Goal: Information Seeking & Learning: Learn about a topic

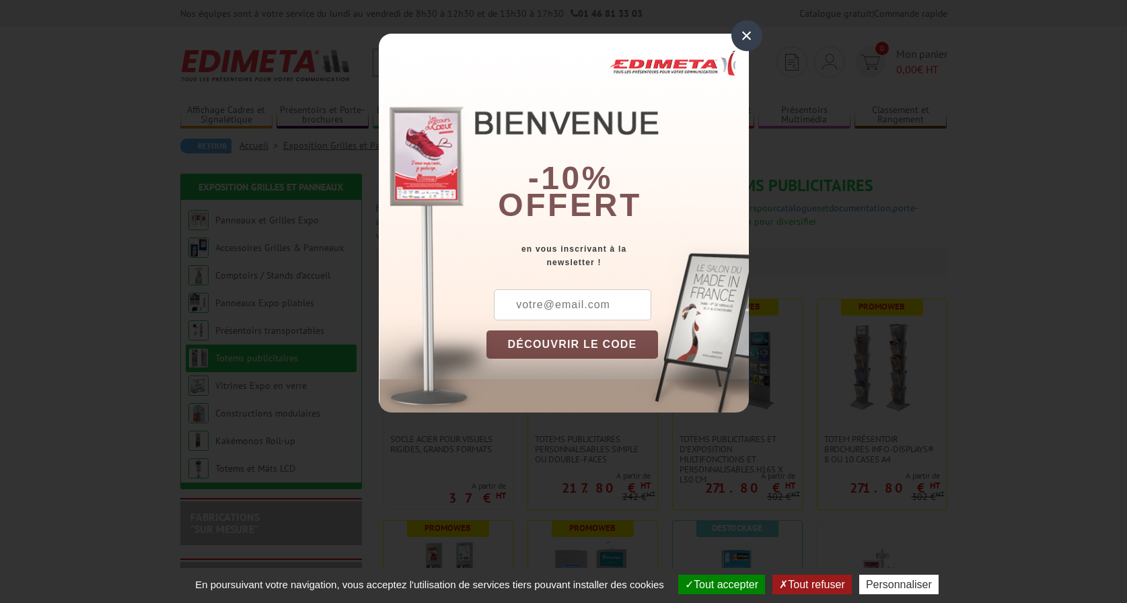
click at [749, 32] on div "×" at bounding box center [746, 35] width 31 height 31
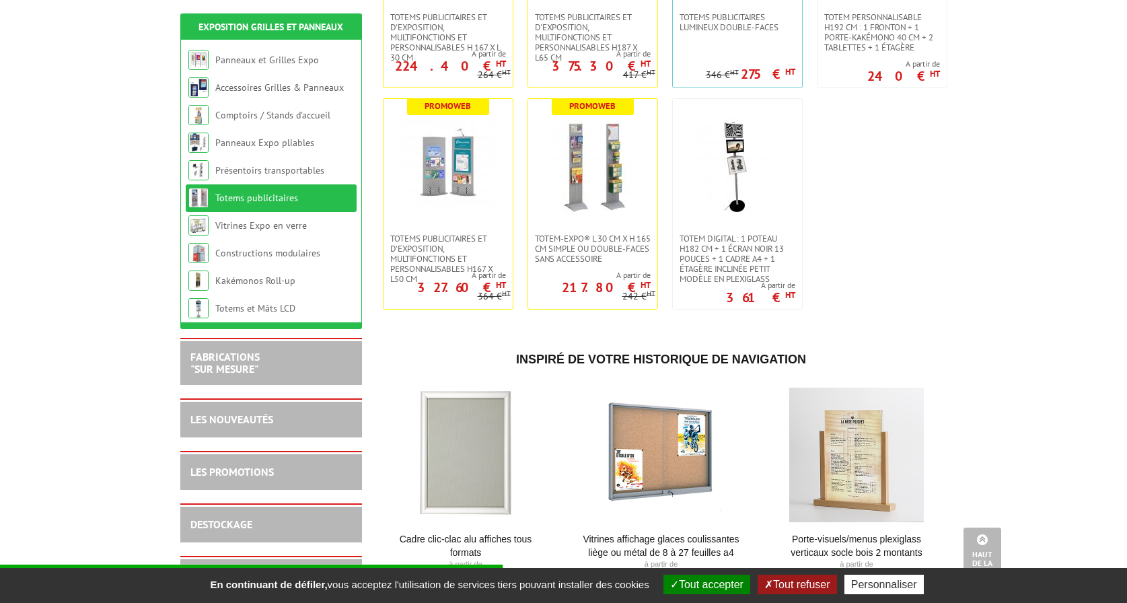
scroll to position [401, 0]
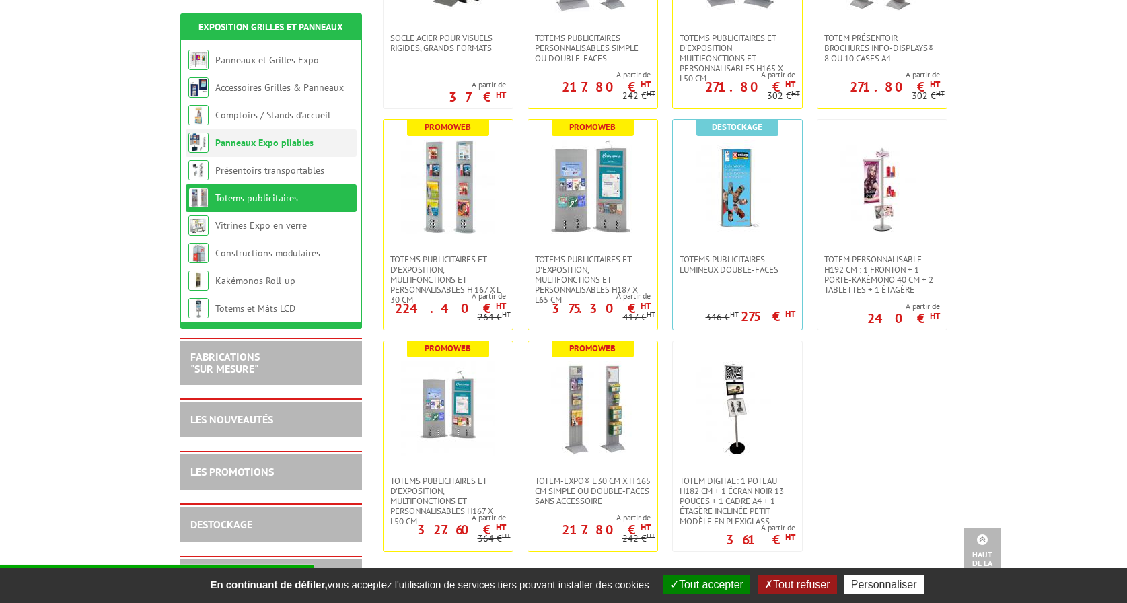
click at [279, 142] on link "Panneaux Expo pliables" at bounding box center [264, 143] width 98 height 12
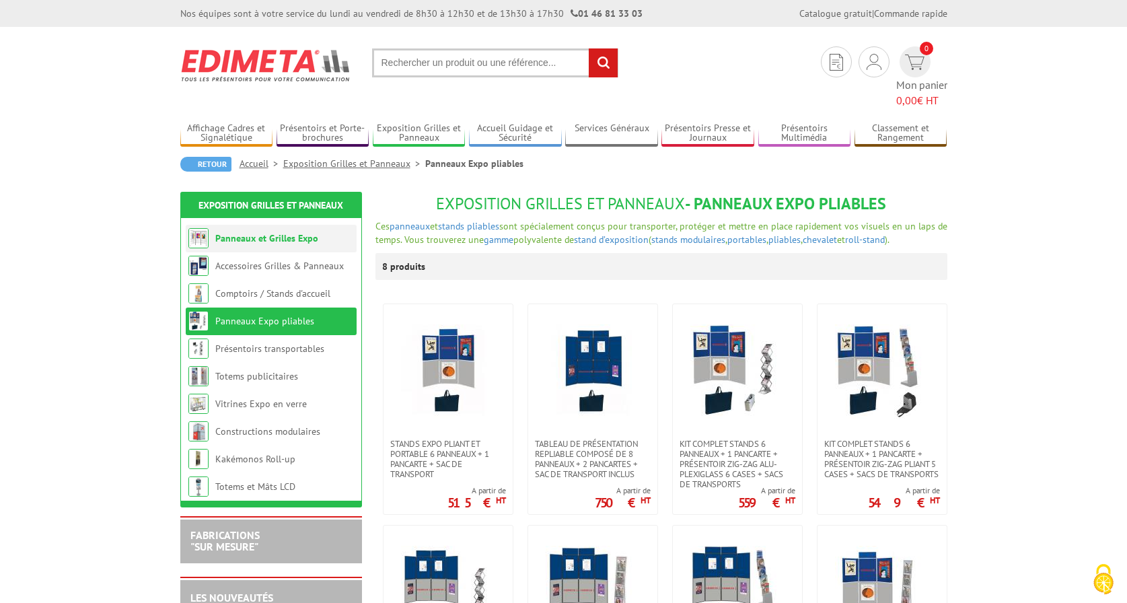
click at [266, 232] on link "Panneaux et Grilles Expo" at bounding box center [266, 238] width 103 height 12
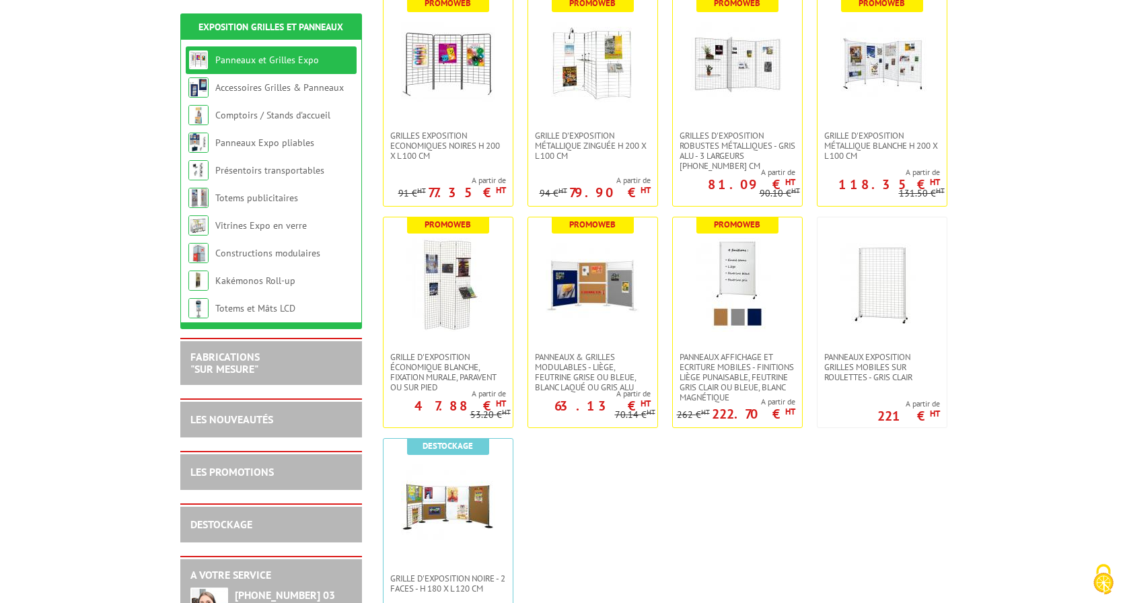
scroll to position [374, 0]
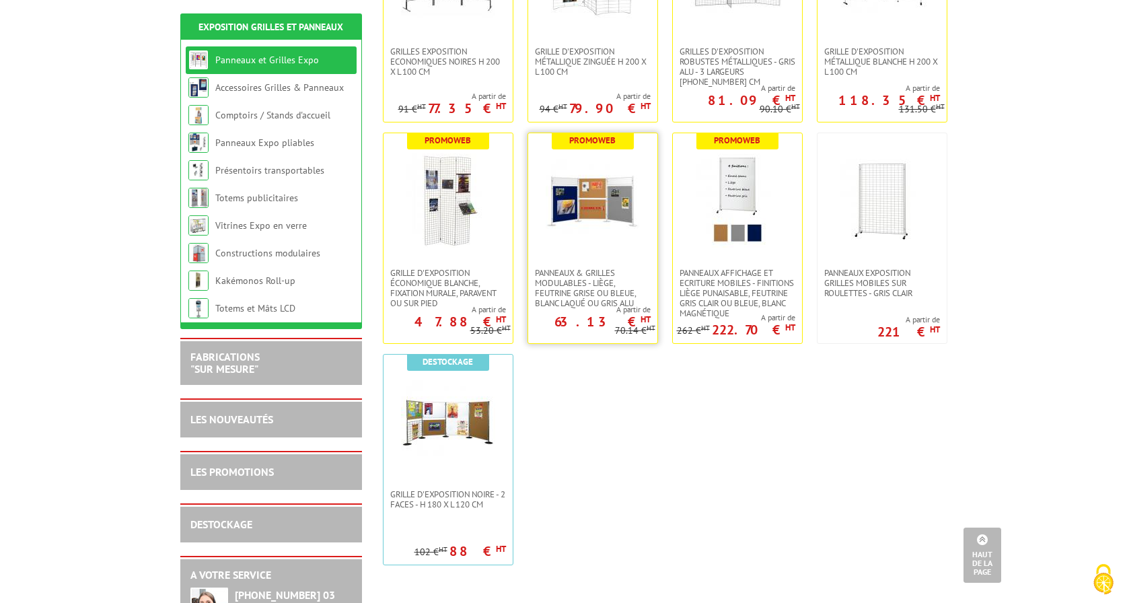
click at [606, 265] on link at bounding box center [592, 200] width 129 height 135
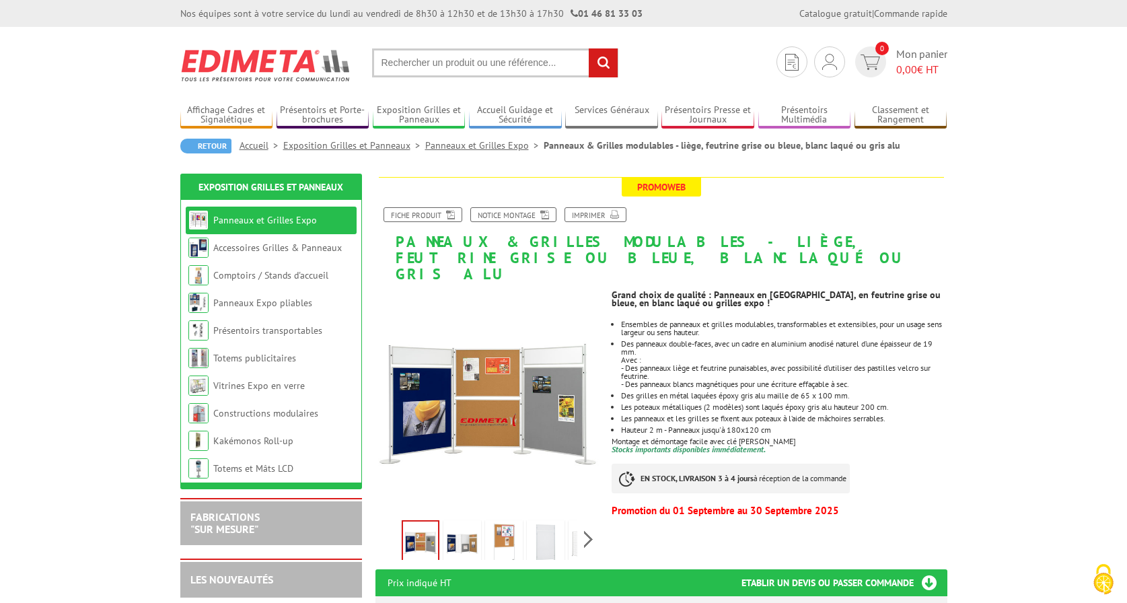
scroll to position [19, 0]
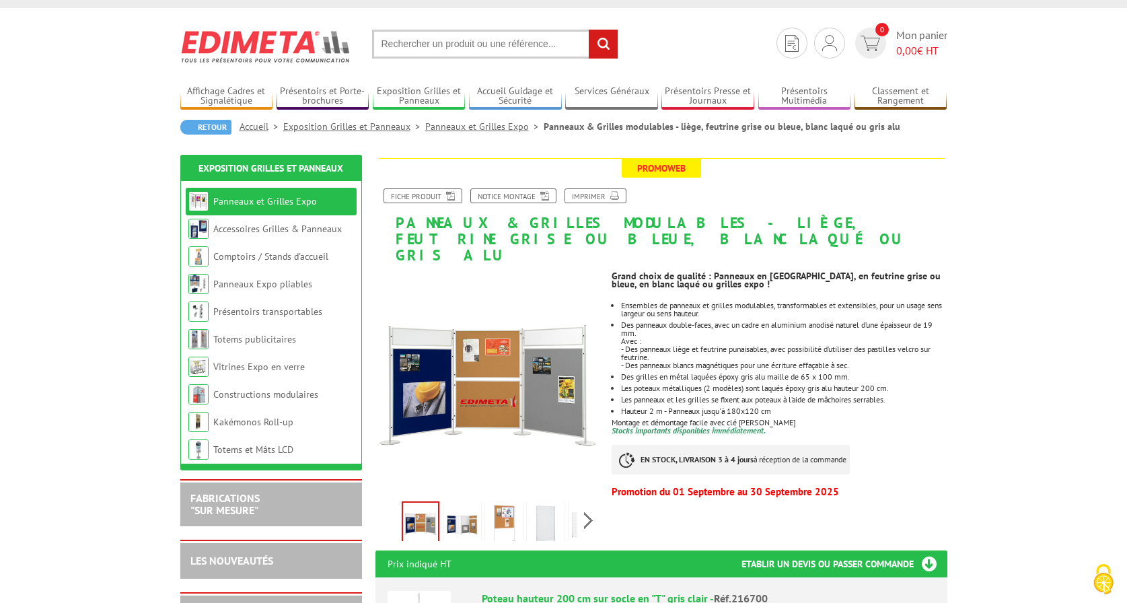
click at [476, 509] on img at bounding box center [462, 525] width 32 height 42
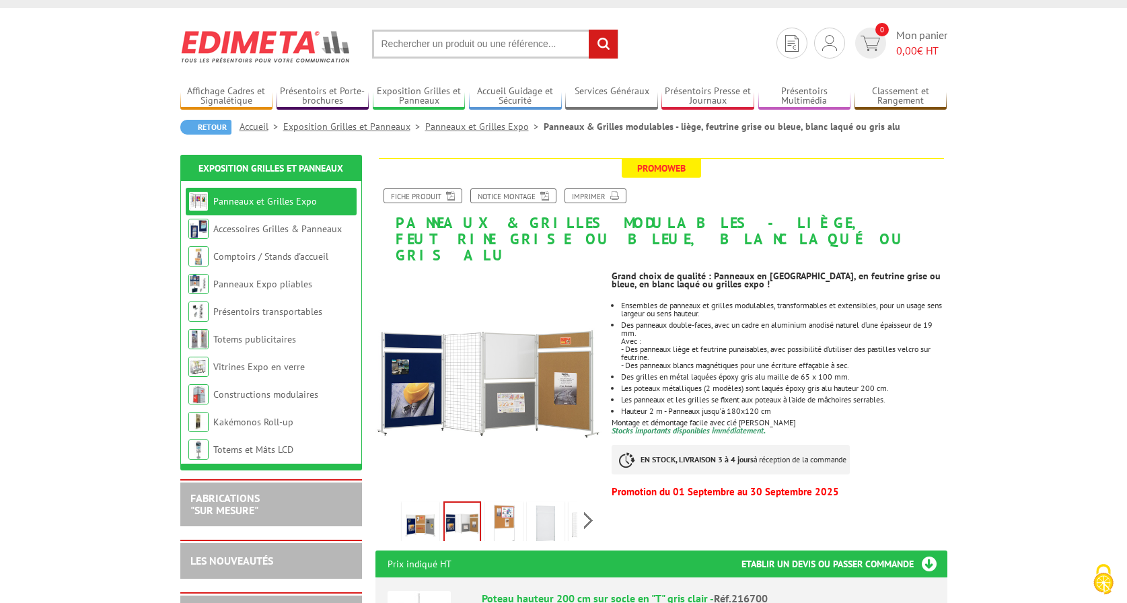
click at [504, 512] on img at bounding box center [504, 525] width 32 height 42
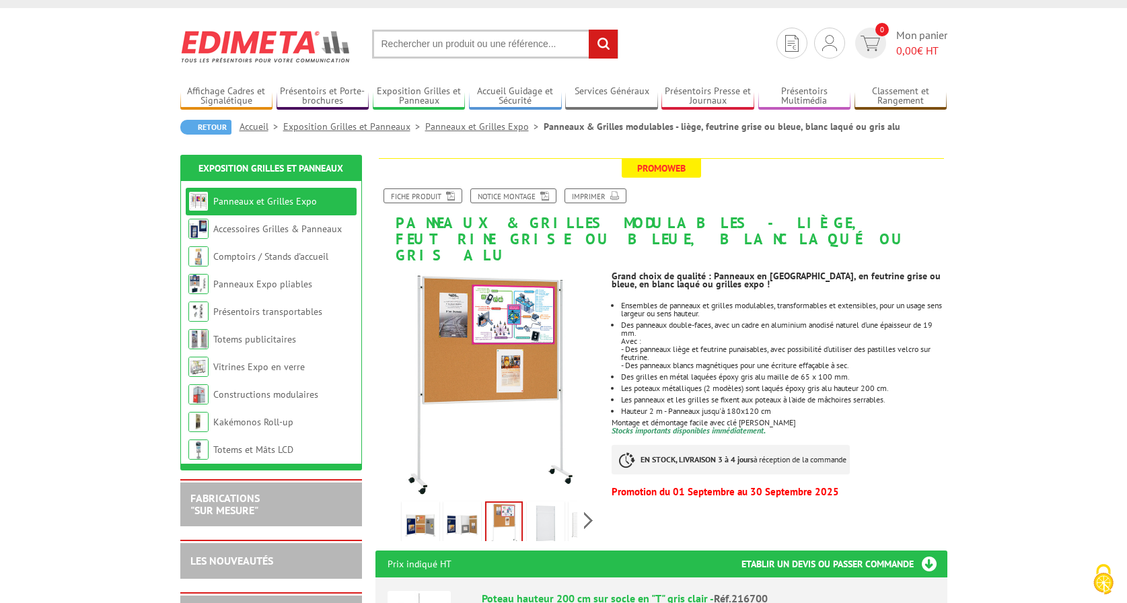
click at [552, 513] on img at bounding box center [545, 525] width 32 height 42
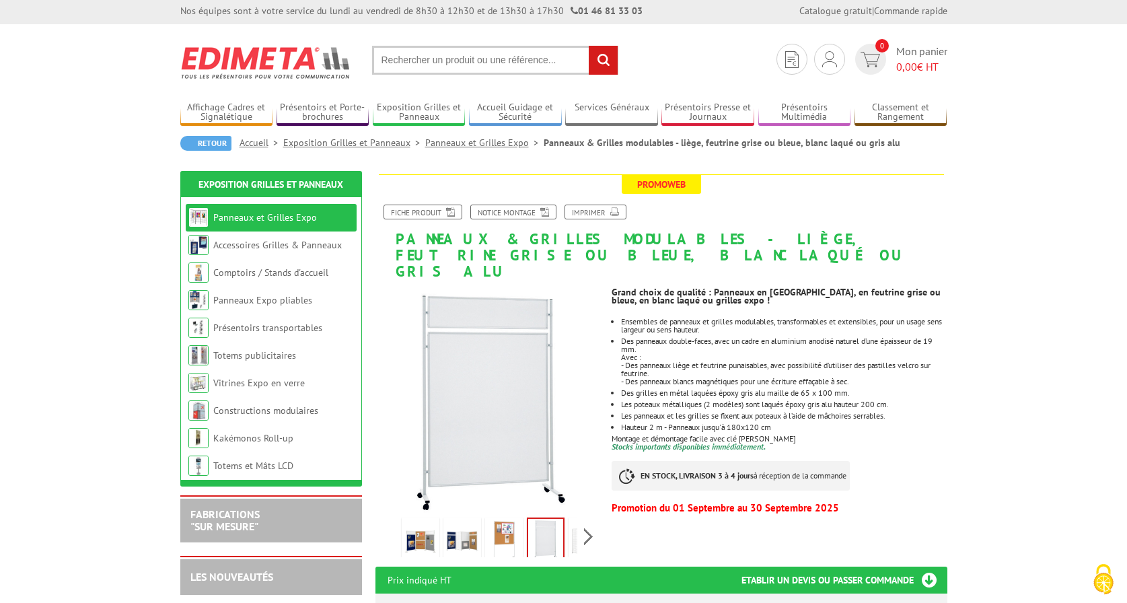
scroll to position [5, 0]
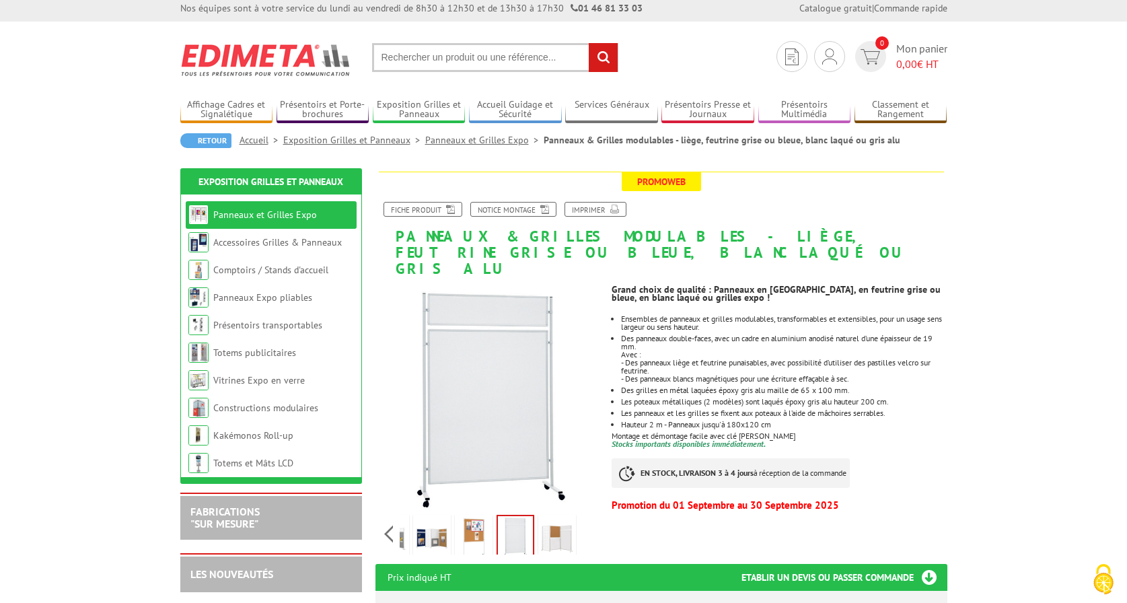
click at [588, 513] on div "Previous Next" at bounding box center [488, 533] width 227 height 47
click at [556, 529] on img at bounding box center [557, 538] width 32 height 42
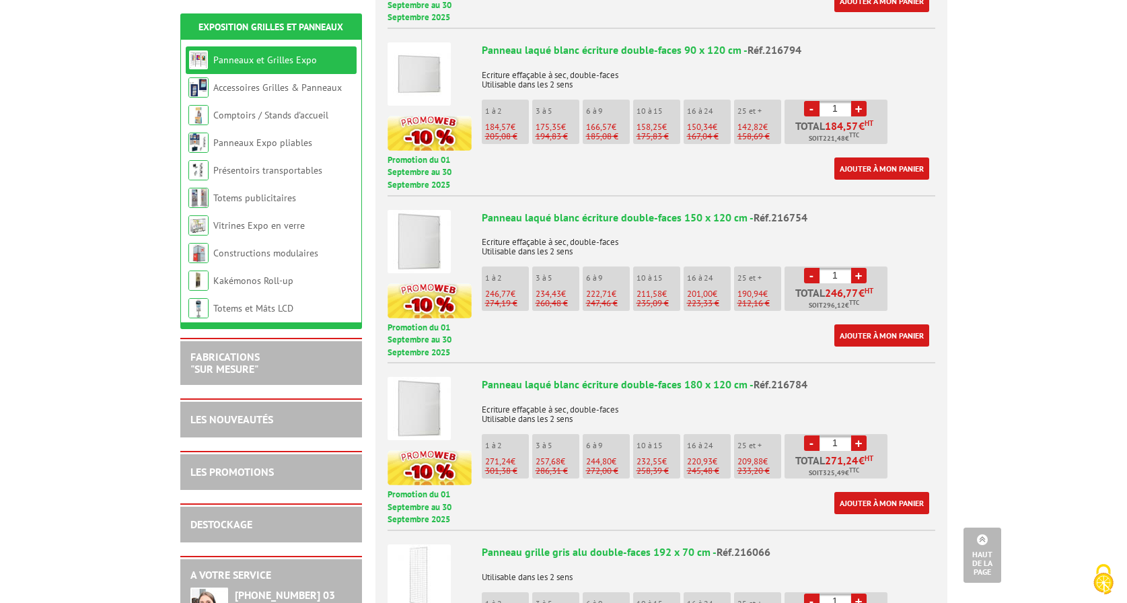
scroll to position [3344, 0]
